Goal: Task Accomplishment & Management: Use online tool/utility

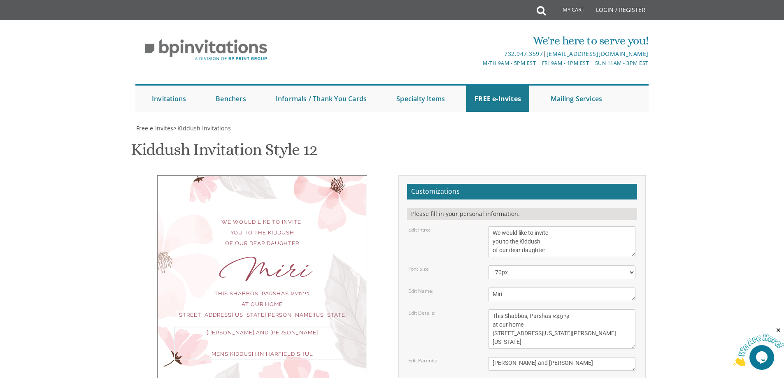
scroll to position [165, 0]
click at [492, 309] on textarea "This Shabbos, Parshas Vayigash at our home [STREET_ADDRESS][US_STATE]" at bounding box center [561, 328] width 147 height 39
click at [494, 309] on textarea "This Shabbos, Parshas Vayigash at our home [STREET_ADDRESS][US_STATE]" at bounding box center [561, 328] width 147 height 39
drag, startPoint x: 545, startPoint y: 178, endPoint x: 446, endPoint y: 171, distance: 98.5
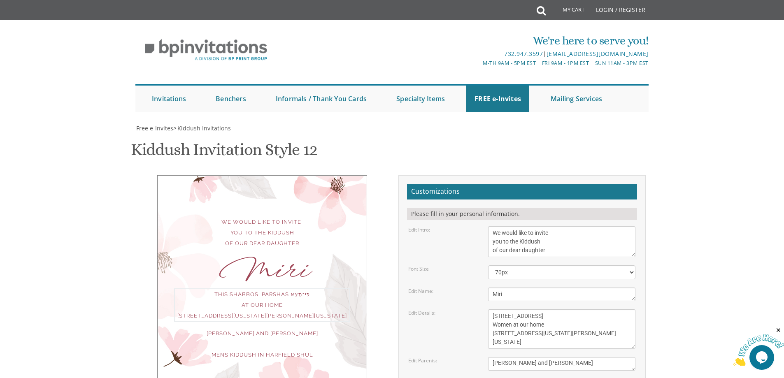
click at [446, 309] on div "Edit Details: This Shabbos, [GEOGRAPHIC_DATA] at our home [STREET_ADDRESS][US_S…" at bounding box center [521, 328] width 239 height 39
click at [557, 309] on textarea "This Shabbos, Parshas Vayigash at our home [STREET_ADDRESS][US_STATE]" at bounding box center [561, 328] width 147 height 39
drag, startPoint x: 541, startPoint y: 176, endPoint x: 491, endPoint y: 178, distance: 49.4
click at [491, 309] on textarea "This Shabbos, Parshas Vayigash at our home [STREET_ADDRESS][US_STATE]" at bounding box center [561, 328] width 147 height 39
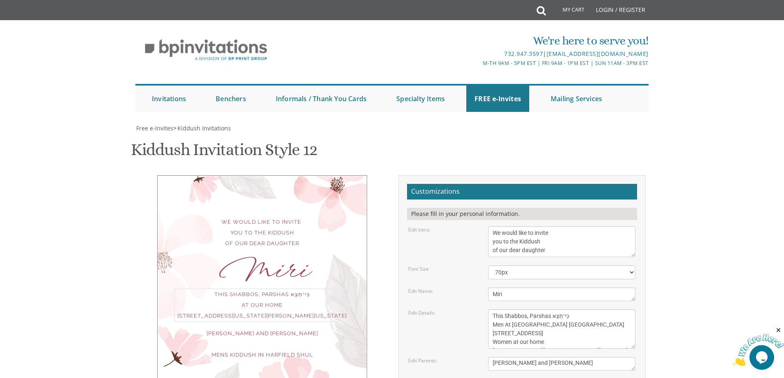
drag, startPoint x: 570, startPoint y: 151, endPoint x: 550, endPoint y: 151, distance: 19.3
click at [550, 309] on textarea "This Shabbos, Parshas Vayigash at our home [STREET_ADDRESS][US_STATE]" at bounding box center [561, 328] width 147 height 39
click at [582, 309] on textarea "This Shabbos, Parshas Vayigash at our home [STREET_ADDRESS][US_STATE]" at bounding box center [561, 328] width 147 height 39
type textarea "This Shabbos, Parshas Ki Seitzei‎ Men At [GEOGRAPHIC_DATA] [GEOGRAPHIC_DATA] [G…"
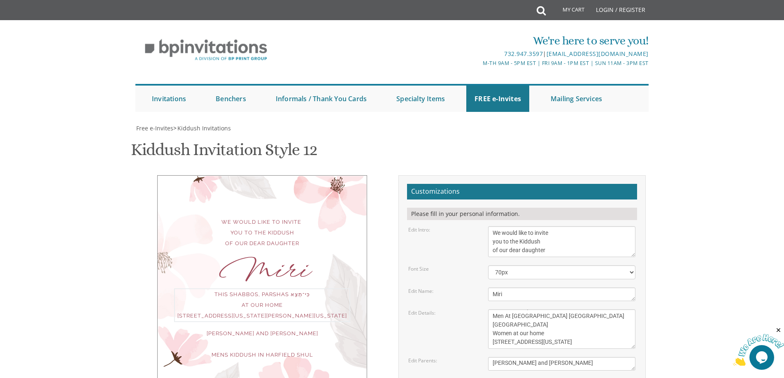
click at [573, 357] on textarea "[PERSON_NAME] and [PERSON_NAME]" at bounding box center [561, 364] width 147 height 14
drag, startPoint x: 505, startPoint y: 117, endPoint x: 488, endPoint y: 116, distance: 17.3
click at [488, 357] on div "[PERSON_NAME] and [PERSON_NAME]" at bounding box center [562, 364] width 160 height 14
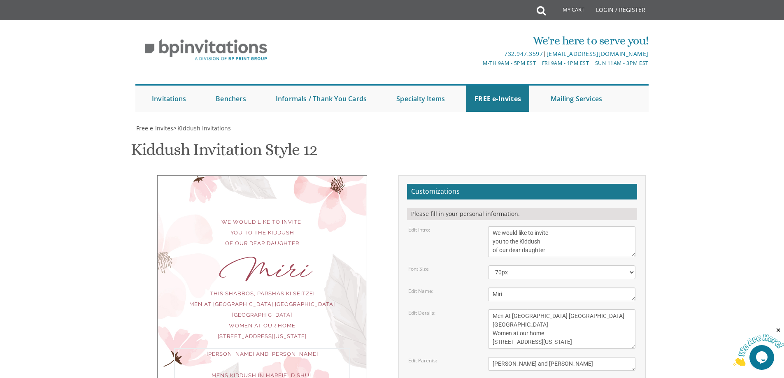
click at [578, 357] on textarea "[PERSON_NAME] and [PERSON_NAME]" at bounding box center [561, 364] width 147 height 14
drag, startPoint x: 570, startPoint y: 118, endPoint x: 478, endPoint y: 118, distance: 92.2
click at [478, 357] on div "Edit Parents: [PERSON_NAME] and [PERSON_NAME]" at bounding box center [521, 364] width 239 height 14
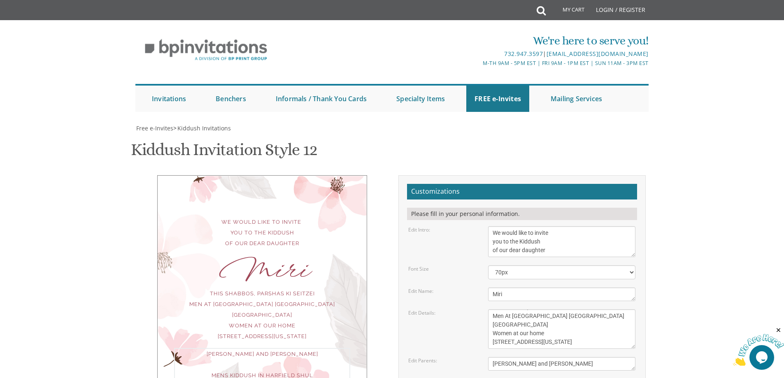
type textarea "[PERSON_NAME] and [PERSON_NAME]"
click at [569, 309] on textarea "This Shabbos, Parshas Vayigash at our home [STREET_ADDRESS][US_STATE]" at bounding box center [561, 328] width 147 height 39
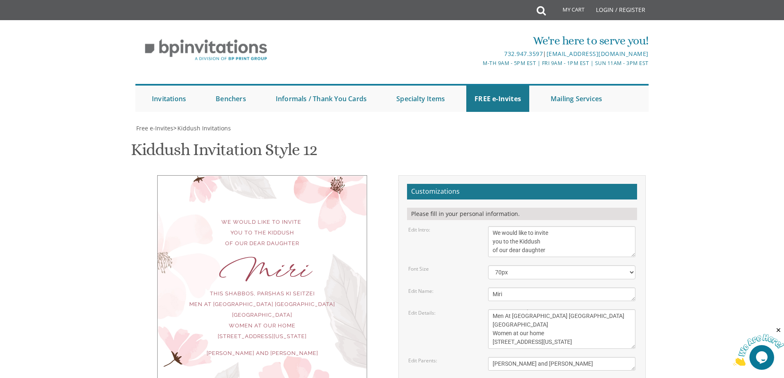
type input "[EMAIL_ADDRESS][DOMAIN_NAME]"
click at [493, 234] on textarea "We would like to invite you to the Kiddush of our dear daughter" at bounding box center [561, 241] width 147 height 31
click at [580, 248] on textarea "We would like to invite you to the Kiddush of our dear daughter" at bounding box center [561, 241] width 147 height 31
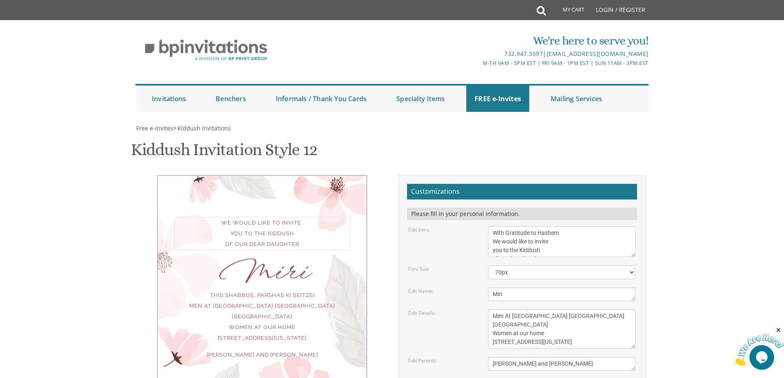
click at [539, 296] on textarea "[PERSON_NAME]" at bounding box center [561, 295] width 147 height 14
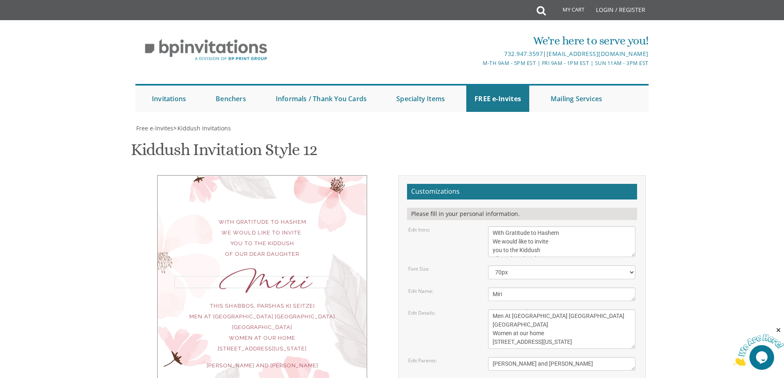
scroll to position [41, 0]
click at [493, 226] on textarea "We would like to invite you to the Kiddush of our dear daughter" at bounding box center [561, 241] width 147 height 31
type textarea "With Gratitude to Hashem We would like to invite you to the Kiddush of our dear…"
click at [284, 278] on div "Miri" at bounding box center [262, 283] width 176 height 11
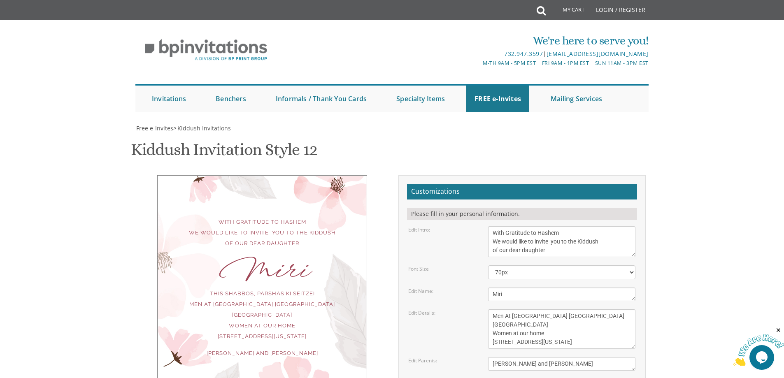
scroll to position [123, 0]
click at [583, 309] on textarea "This Shabbos, Parshas Vayigash at our home [STREET_ADDRESS][US_STATE]" at bounding box center [561, 328] width 147 height 39
drag, startPoint x: 580, startPoint y: 218, endPoint x: 543, endPoint y: 220, distance: 37.5
click at [543, 309] on textarea "This Shabbos, Parshas Vayigash at our home [STREET_ADDRESS][US_STATE]" at bounding box center [561, 328] width 147 height 39
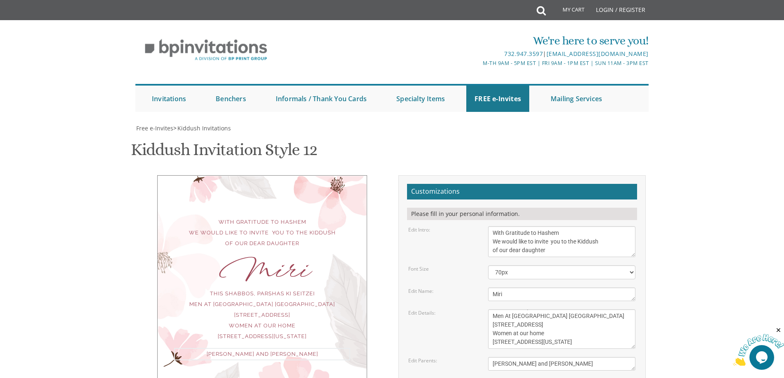
click at [589, 357] on textarea "[PERSON_NAME] and [PERSON_NAME]" at bounding box center [561, 364] width 147 height 14
click at [504, 309] on textarea "This Shabbos, Parshas Vayigash at our home [STREET_ADDRESS][US_STATE]" at bounding box center [561, 328] width 147 height 39
click at [590, 309] on textarea "This Shabbos, Parshas Vayigash at our home [STREET_ADDRESS][US_STATE]" at bounding box center [561, 328] width 147 height 39
type textarea "This Shabbos, Parshas Ki Seitzei‎ Men At [GEOGRAPHIC_DATA] [GEOGRAPHIC_DATA] [S…"
